Goal: Task Accomplishment & Management: Use online tool/utility

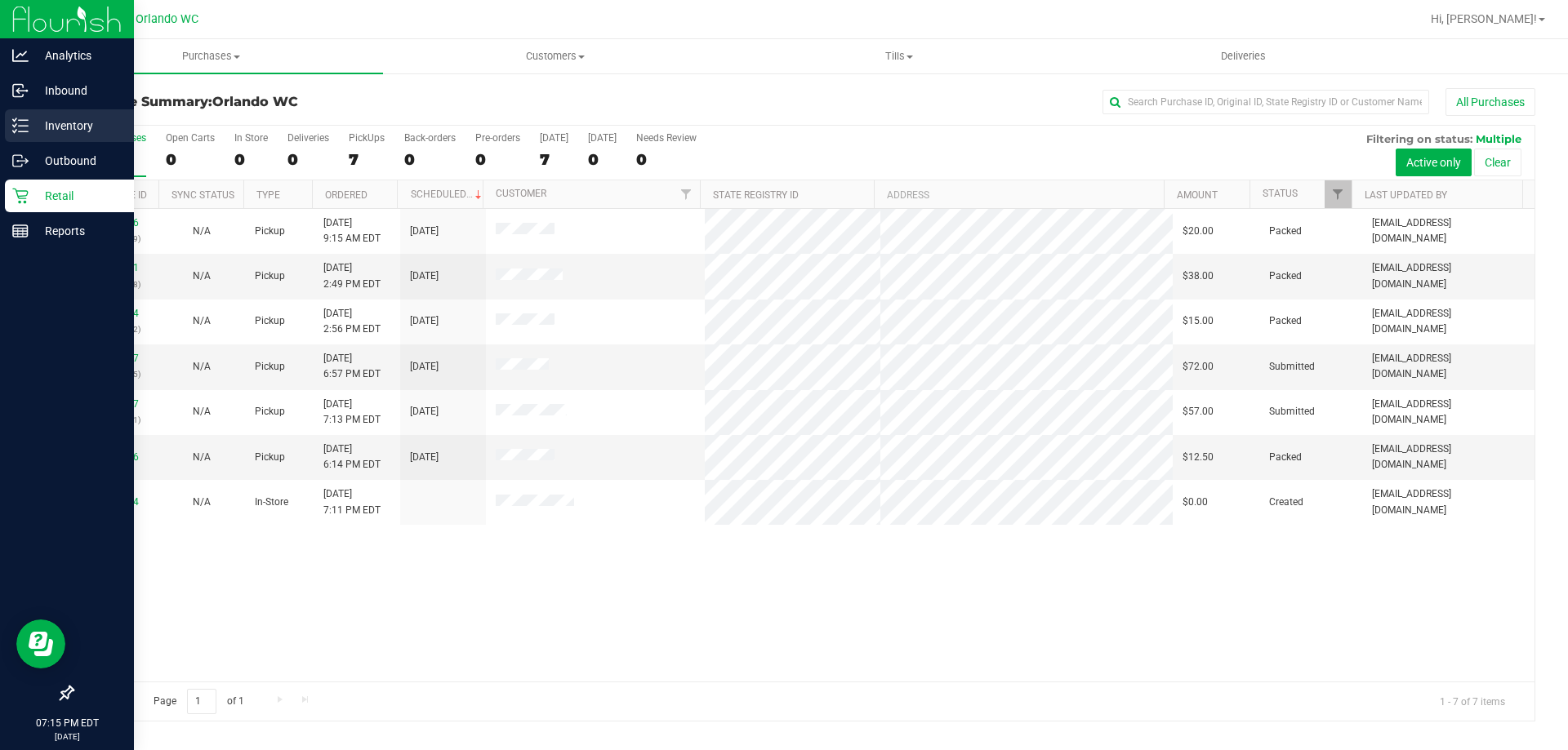
click at [25, 126] on line at bounding box center [23, 126] width 9 height 0
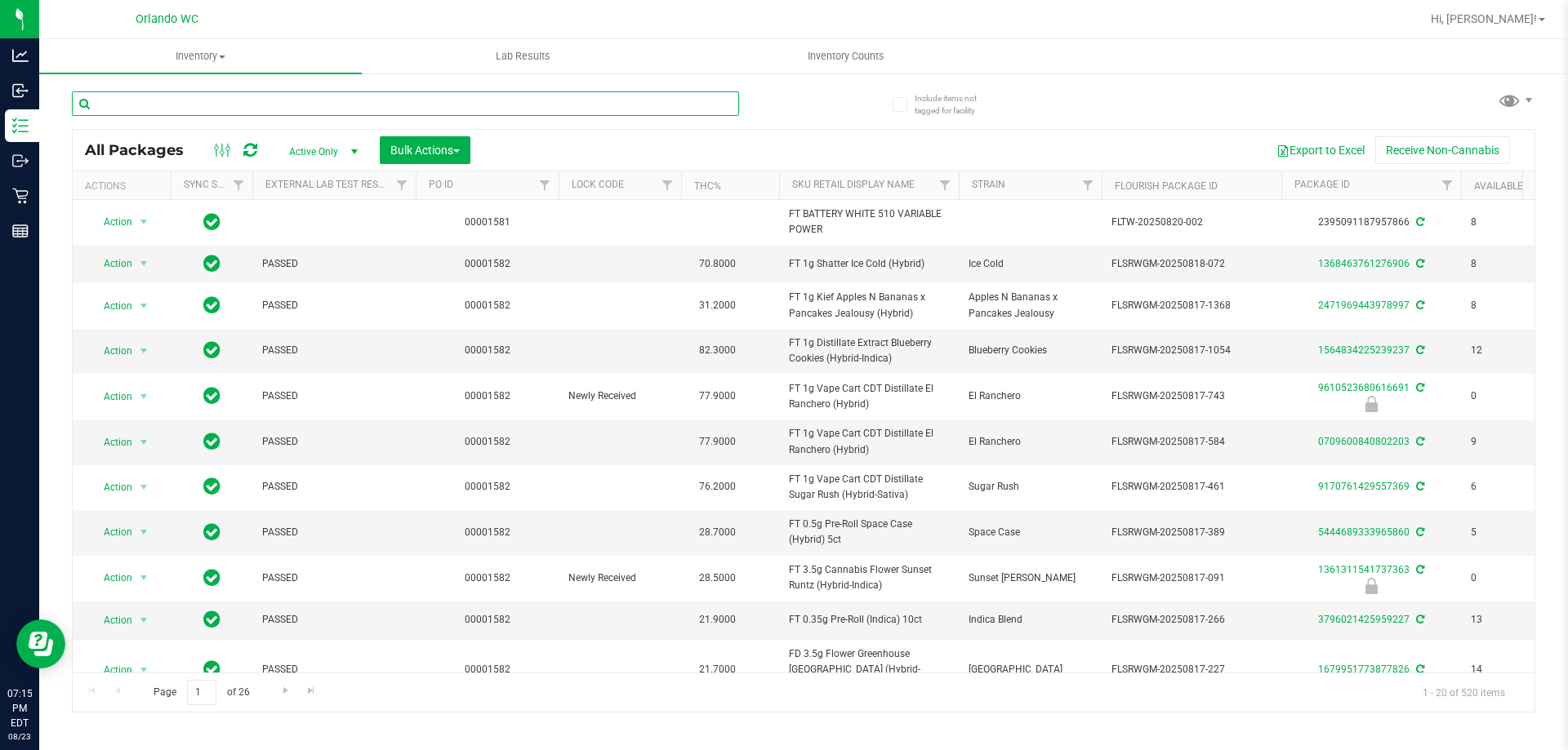
click at [632, 98] on input "text" at bounding box center [405, 104] width 667 height 24
type input "3736614868390835"
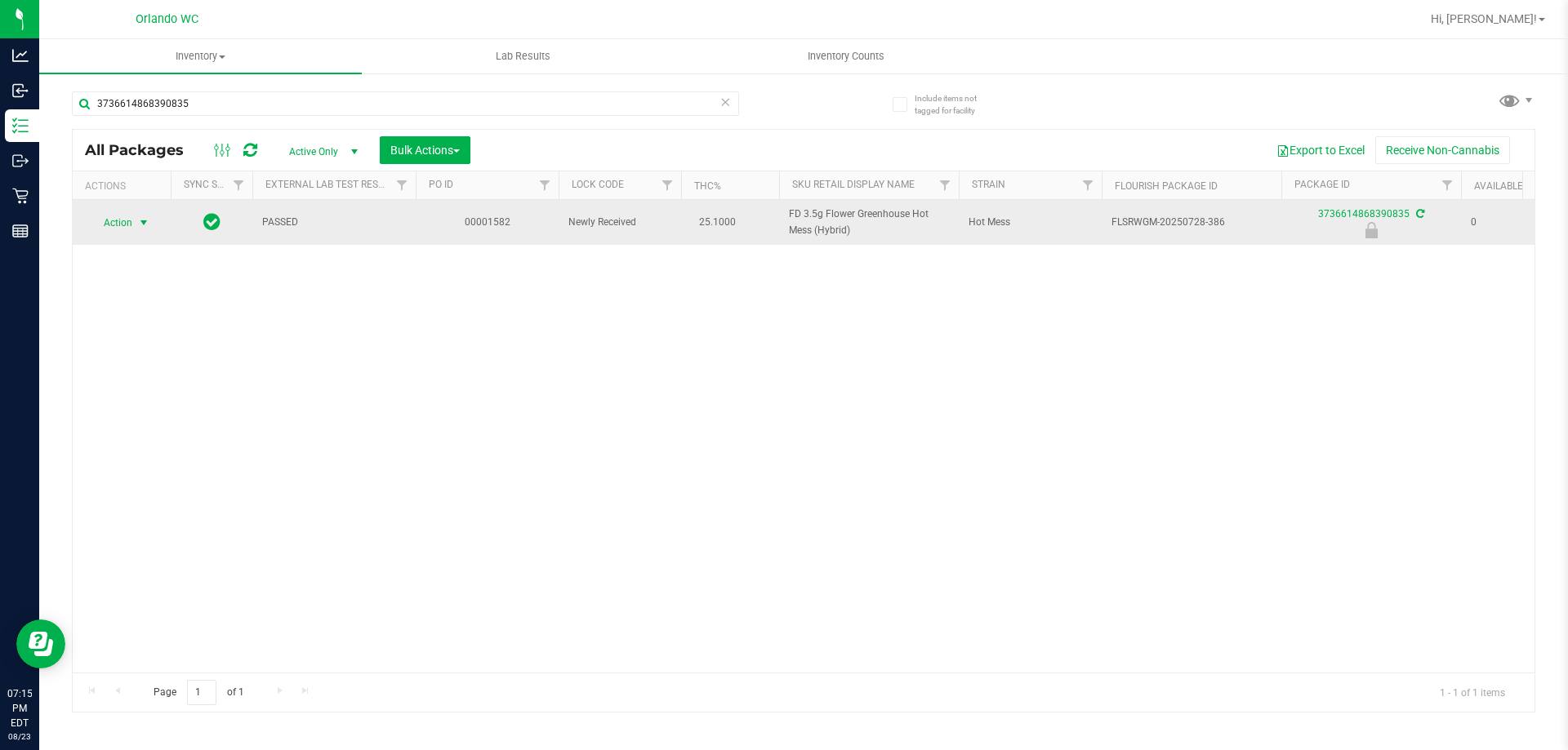
click at [143, 225] on span "select" at bounding box center [143, 223] width 13 height 13
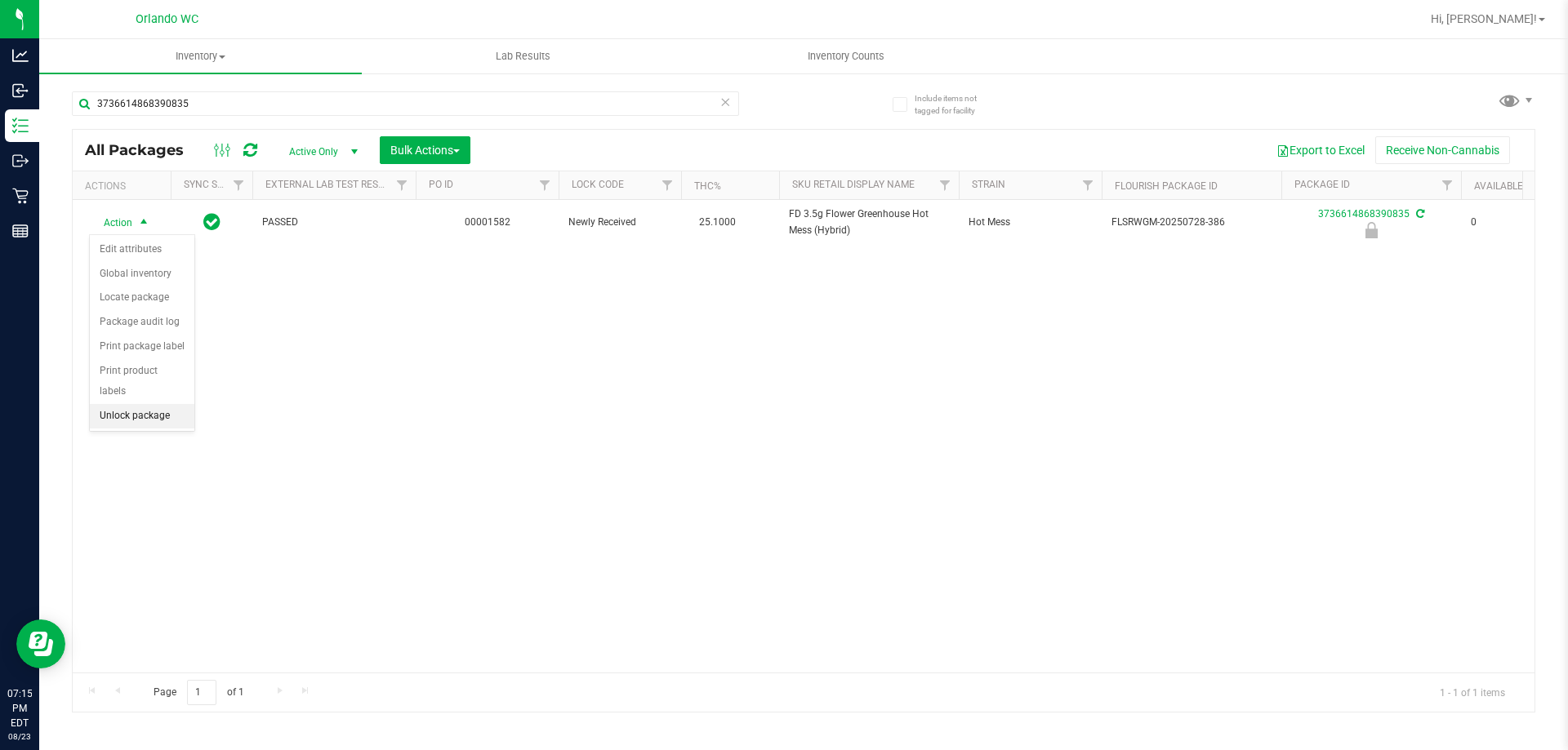
click at [126, 404] on li "Unlock package" at bounding box center [142, 416] width 105 height 24
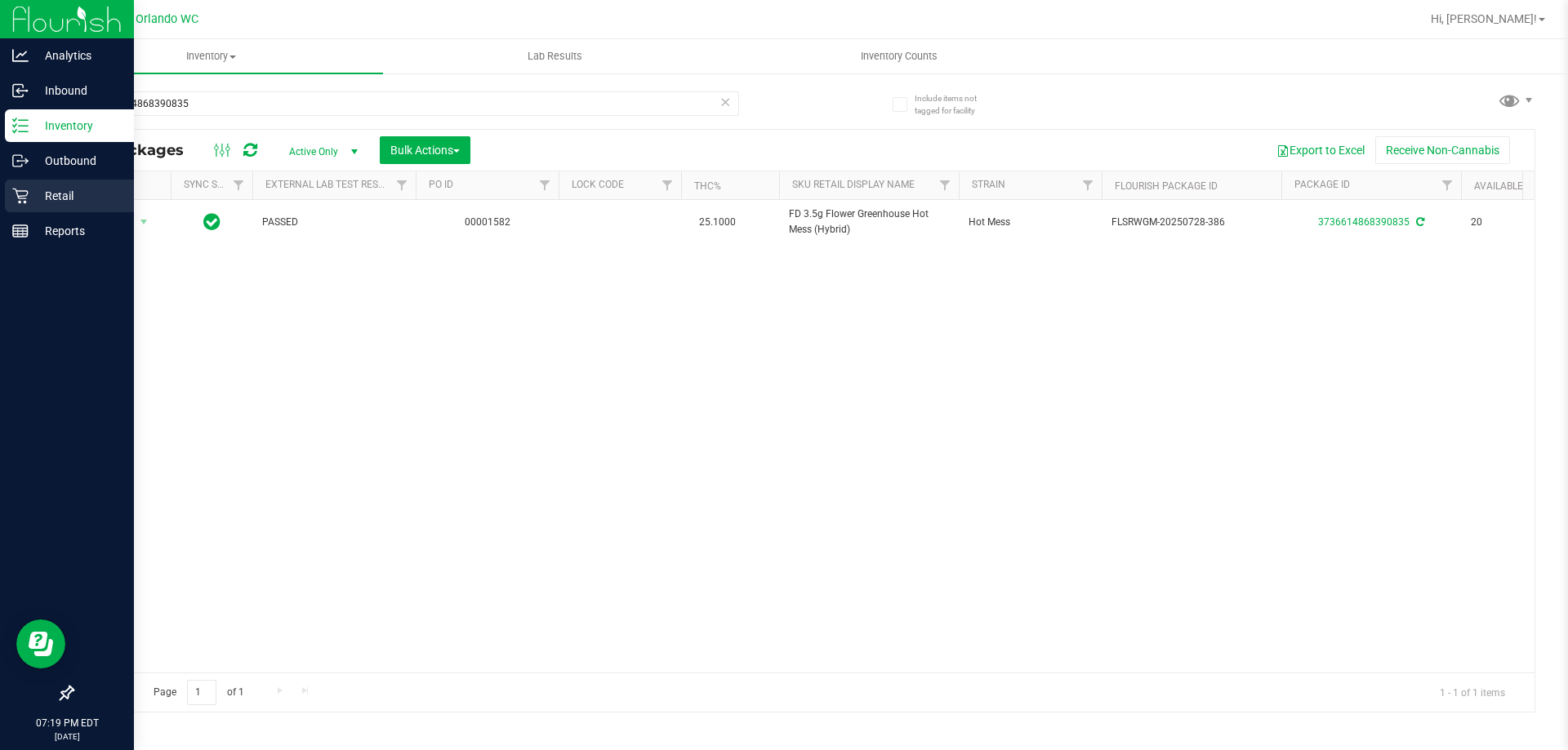
click at [27, 209] on div "Retail" at bounding box center [70, 196] width 129 height 32
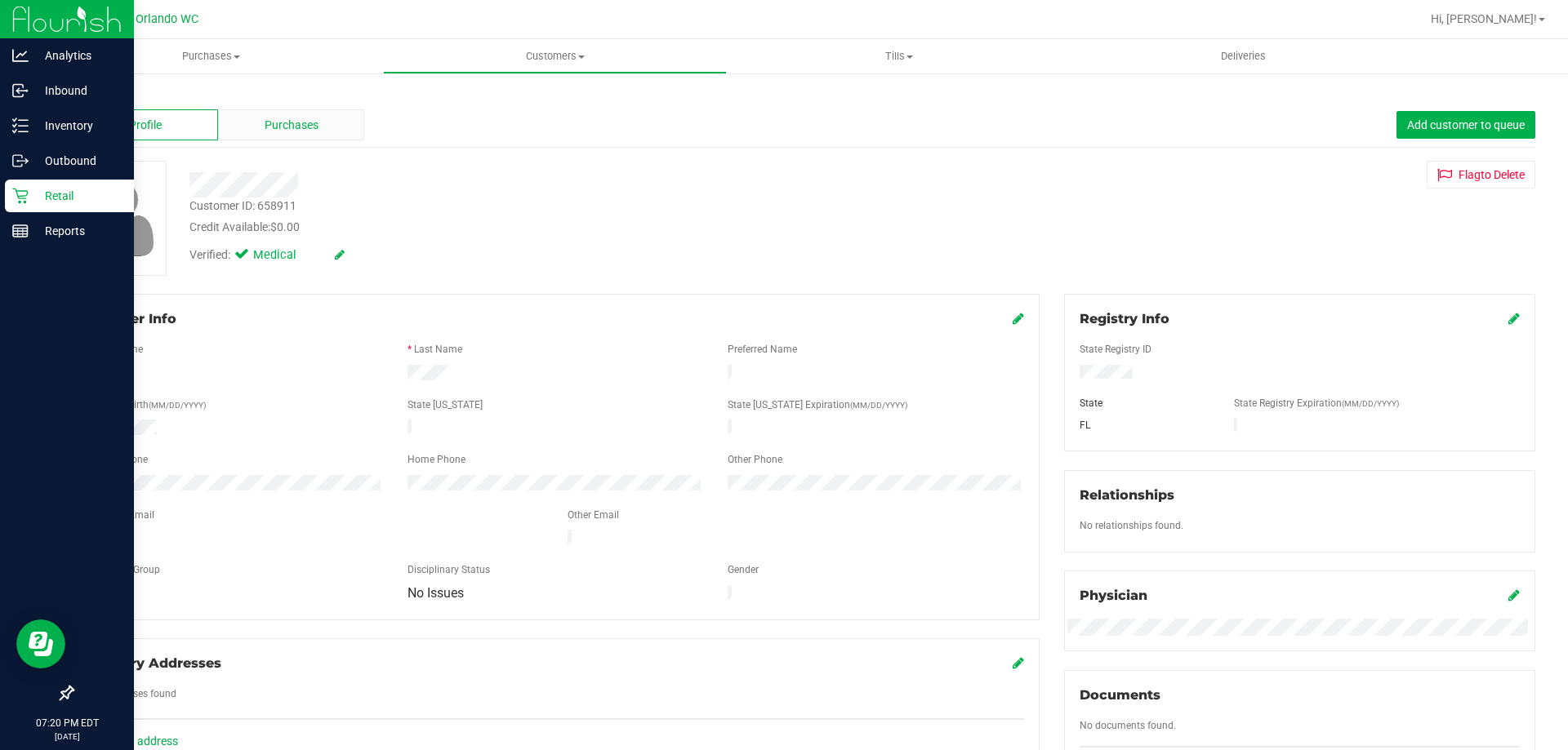
click at [297, 127] on span "Purchases" at bounding box center [292, 126] width 54 height 17
